Goal: Task Accomplishment & Management: Manage account settings

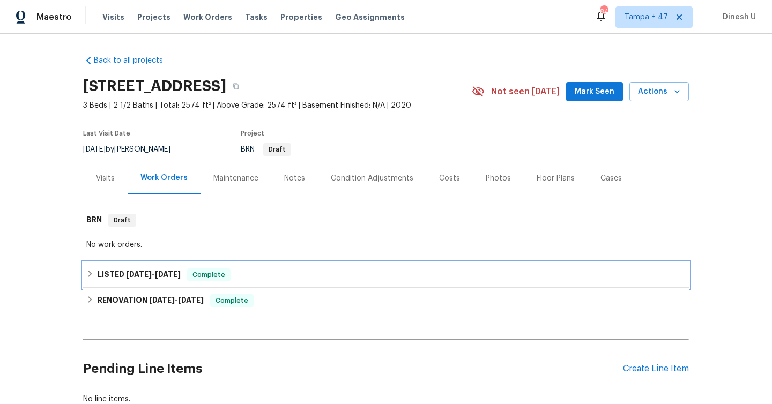
click at [177, 268] on h6 "LISTED [DATE] - [DATE]" at bounding box center [139, 274] width 83 height 13
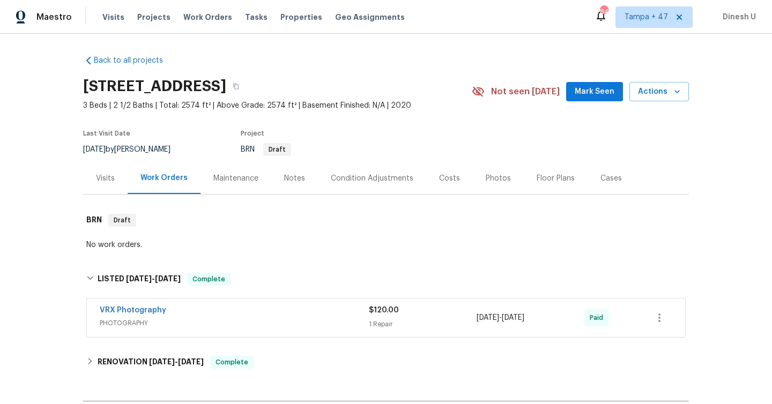
click at [371, 310] on span "$120.00" at bounding box center [384, 310] width 30 height 8
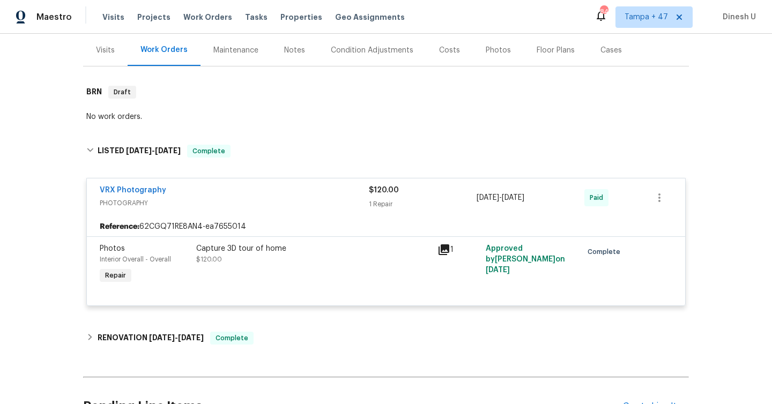
scroll to position [186, 0]
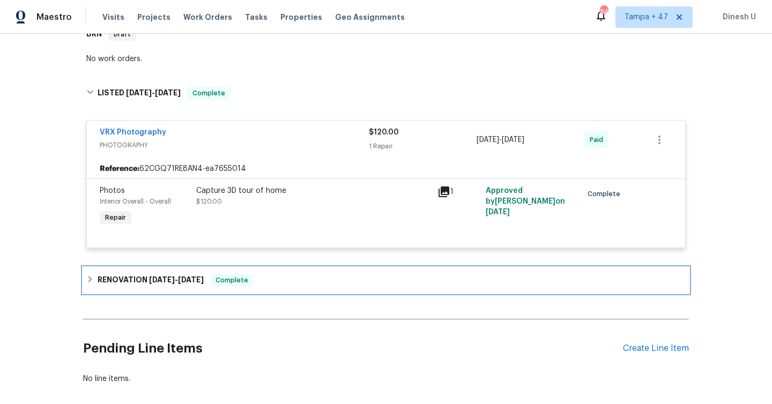
click at [198, 282] on span "[DATE]" at bounding box center [191, 280] width 26 height 8
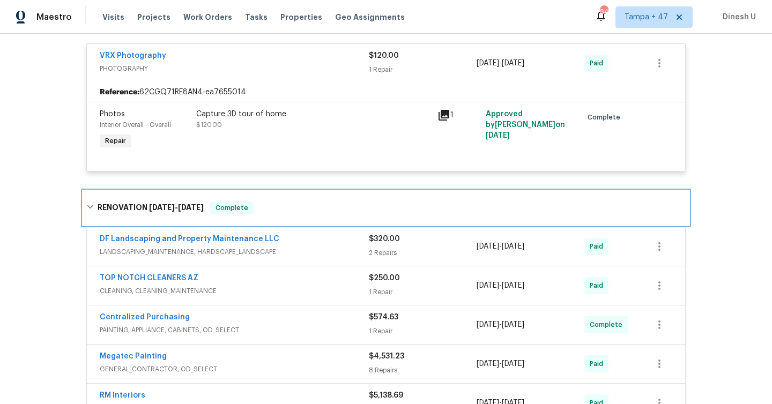
scroll to position [313, 0]
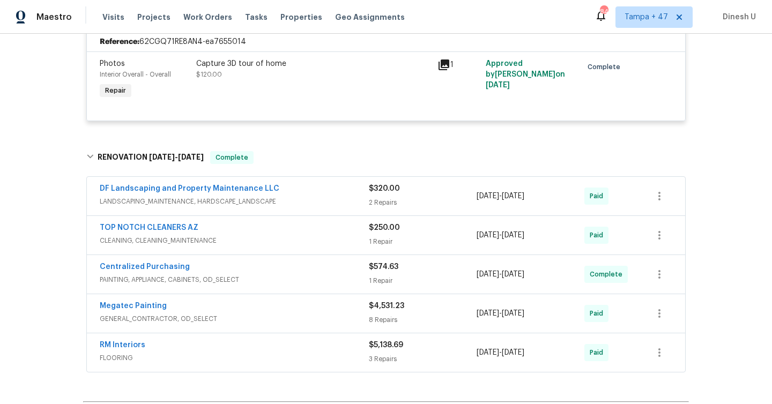
click at [375, 194] on div "$320.00" at bounding box center [423, 188] width 108 height 11
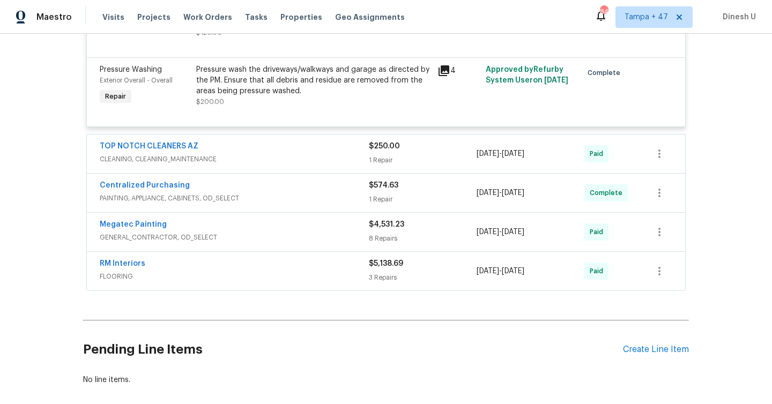
scroll to position [619, 0]
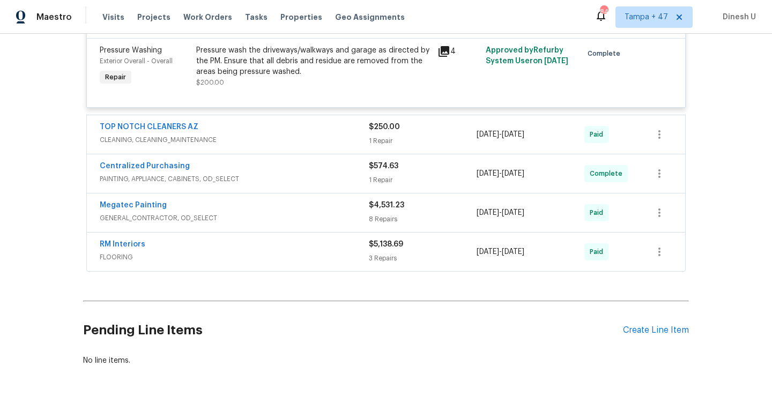
click at [370, 135] on div "$250.00 1 Repair" at bounding box center [423, 135] width 108 height 26
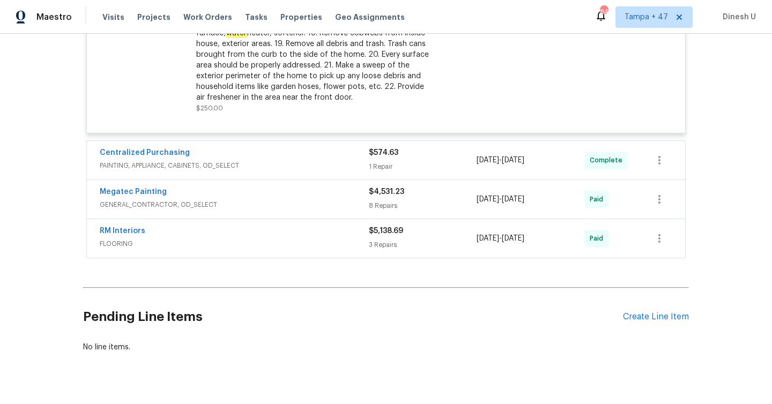
scroll to position [944, 0]
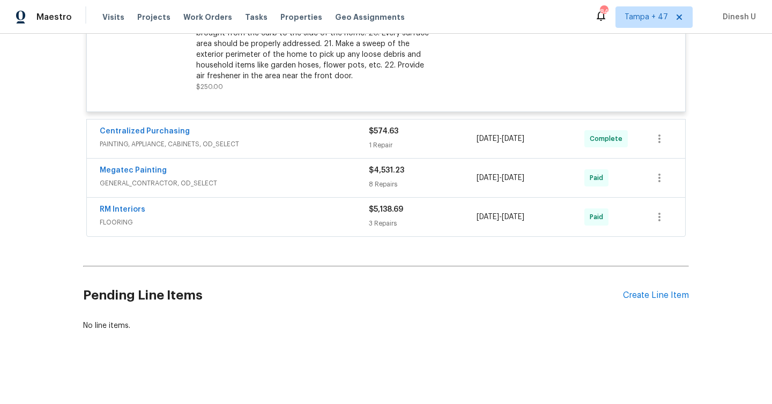
click at [375, 145] on div "1 Repair" at bounding box center [423, 145] width 108 height 11
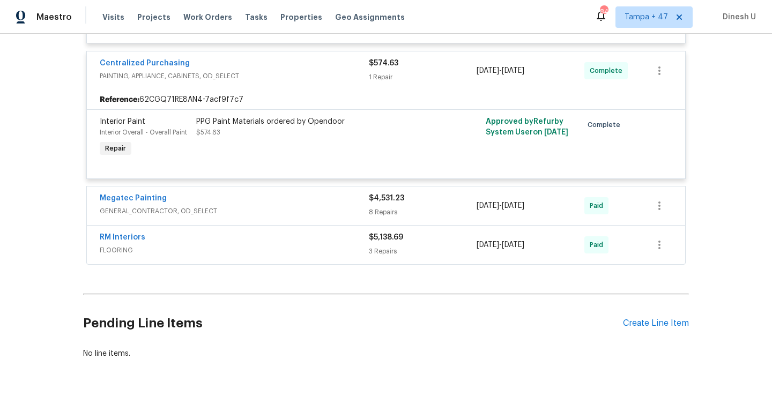
scroll to position [1041, 0]
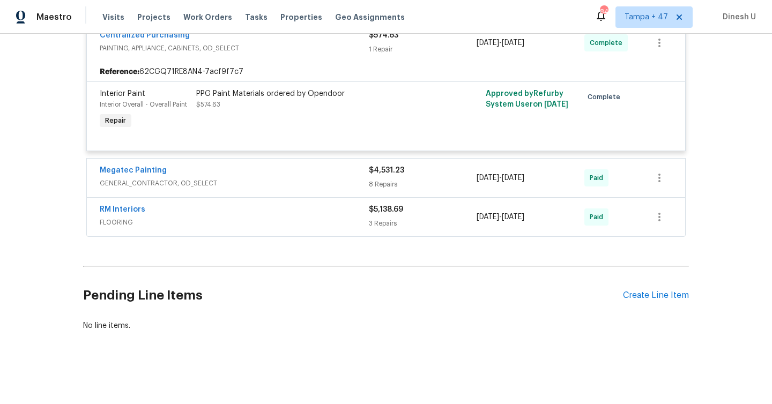
click at [369, 178] on div "$4,531.23 8 Repairs" at bounding box center [423, 178] width 108 height 26
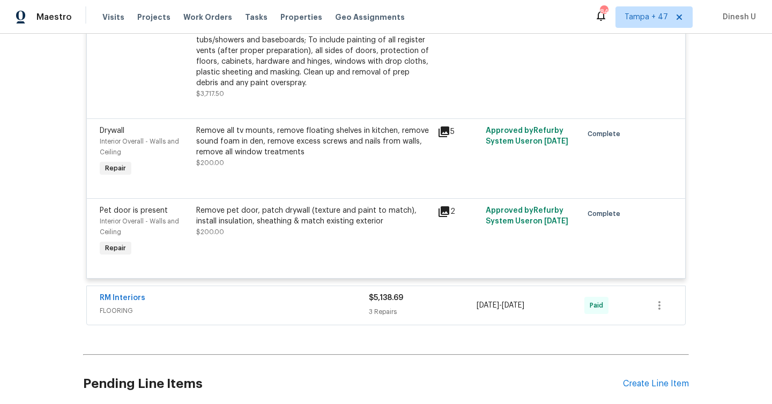
scroll to position [1881, 0]
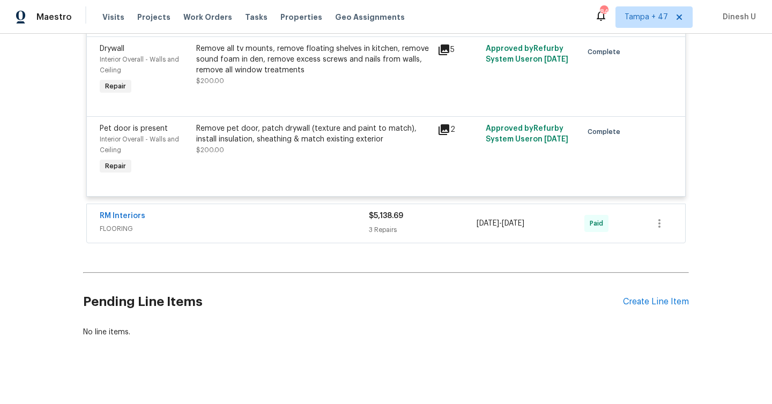
click at [378, 225] on div "3 Repairs" at bounding box center [423, 230] width 108 height 11
